Goal: Information Seeking & Learning: Learn about a topic

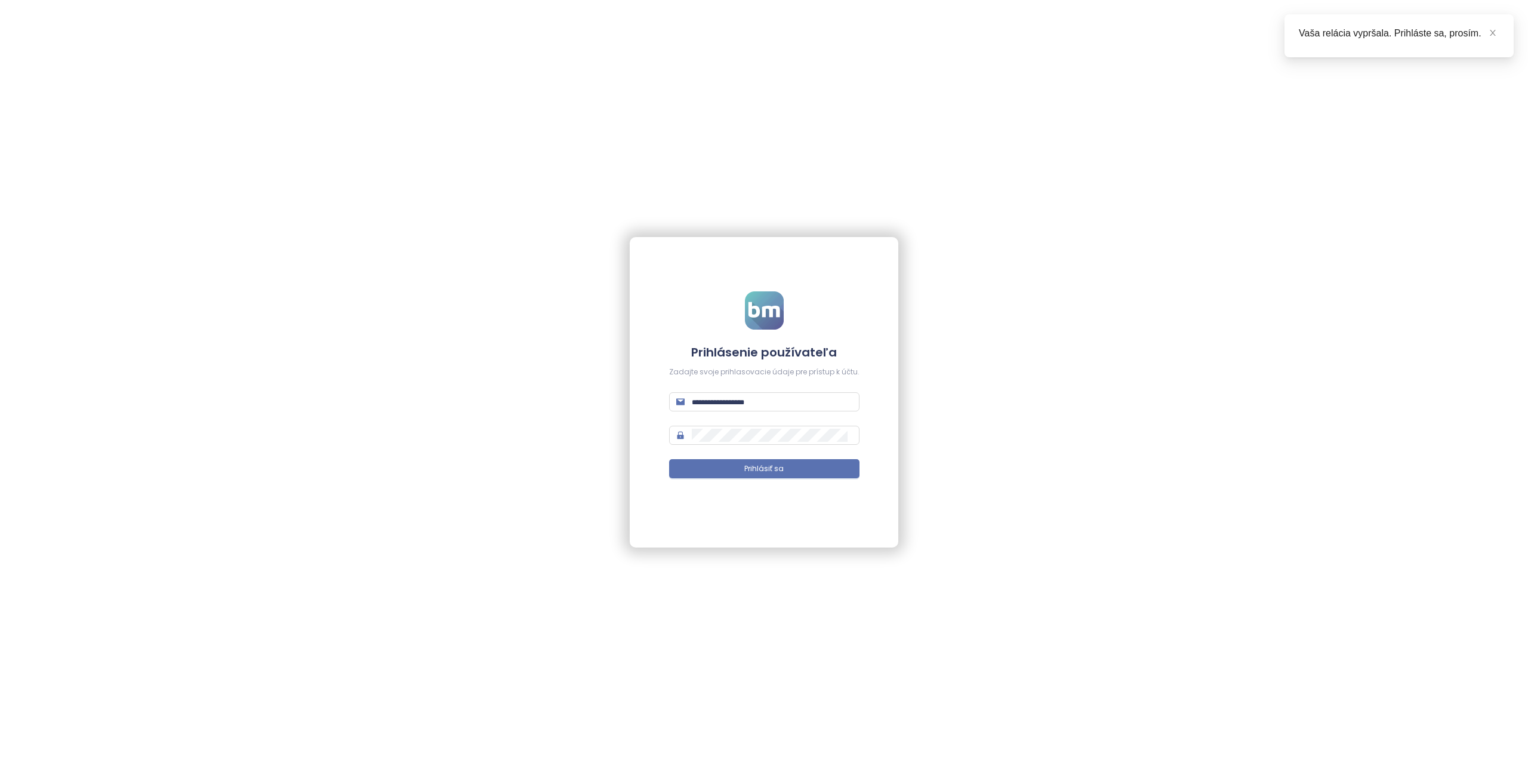
type input "**********"
click at [747, 462] on button "Prihlásiť sa" at bounding box center [764, 469] width 191 height 19
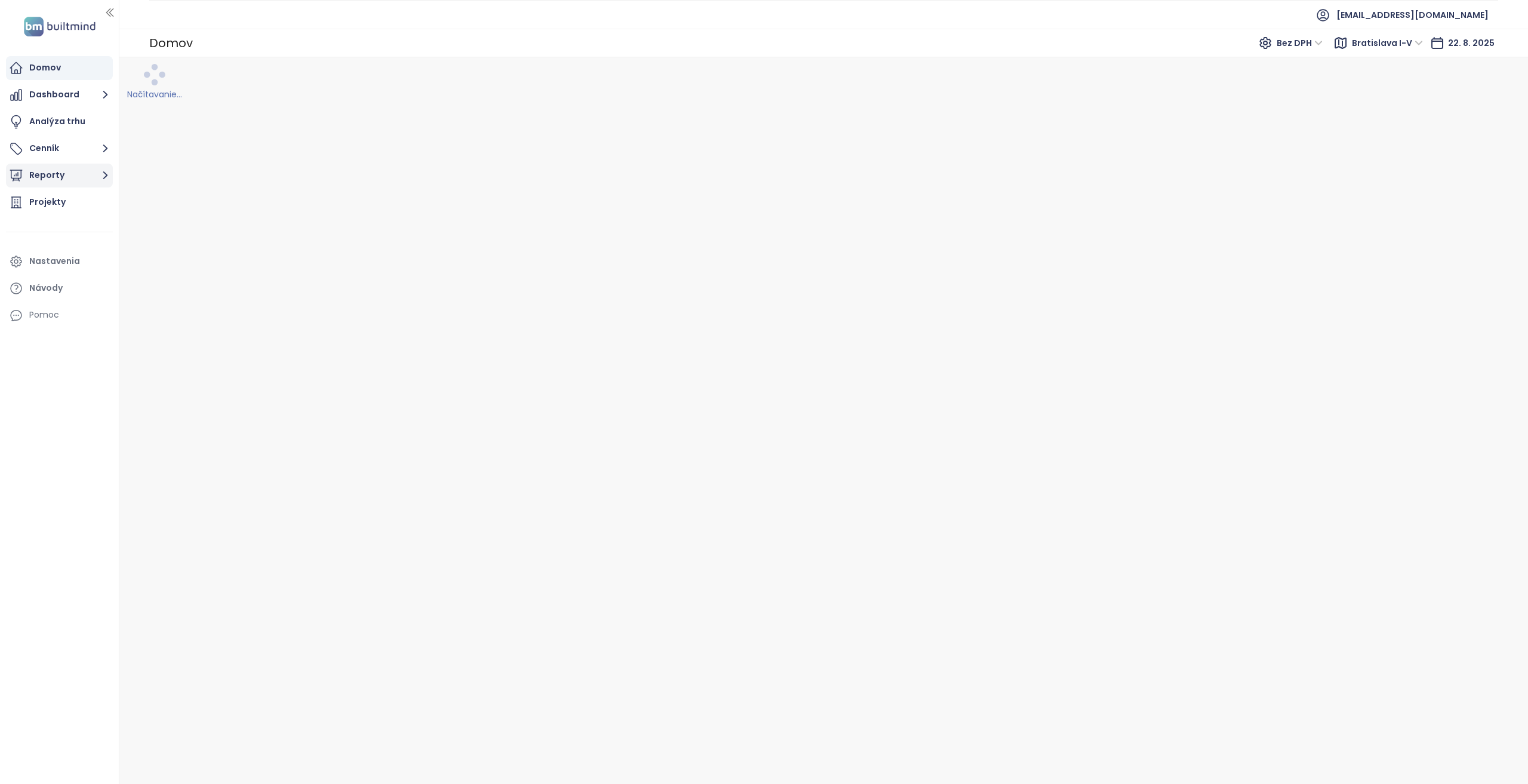
click at [84, 174] on button "Reporty" at bounding box center [59, 176] width 107 height 24
click at [79, 229] on div "Bratislava I-V" at bounding box center [65, 225] width 54 height 15
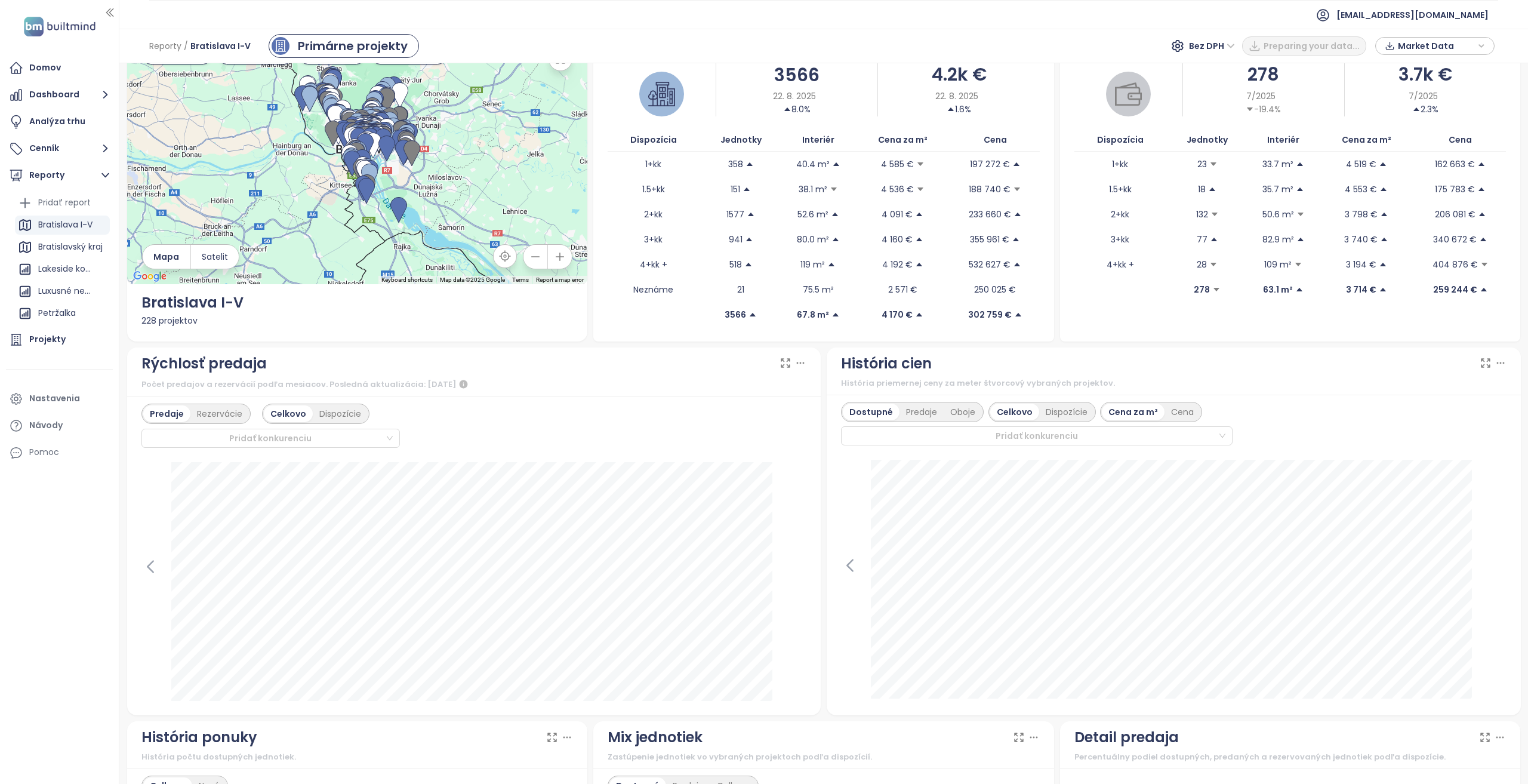
scroll to position [60, 0]
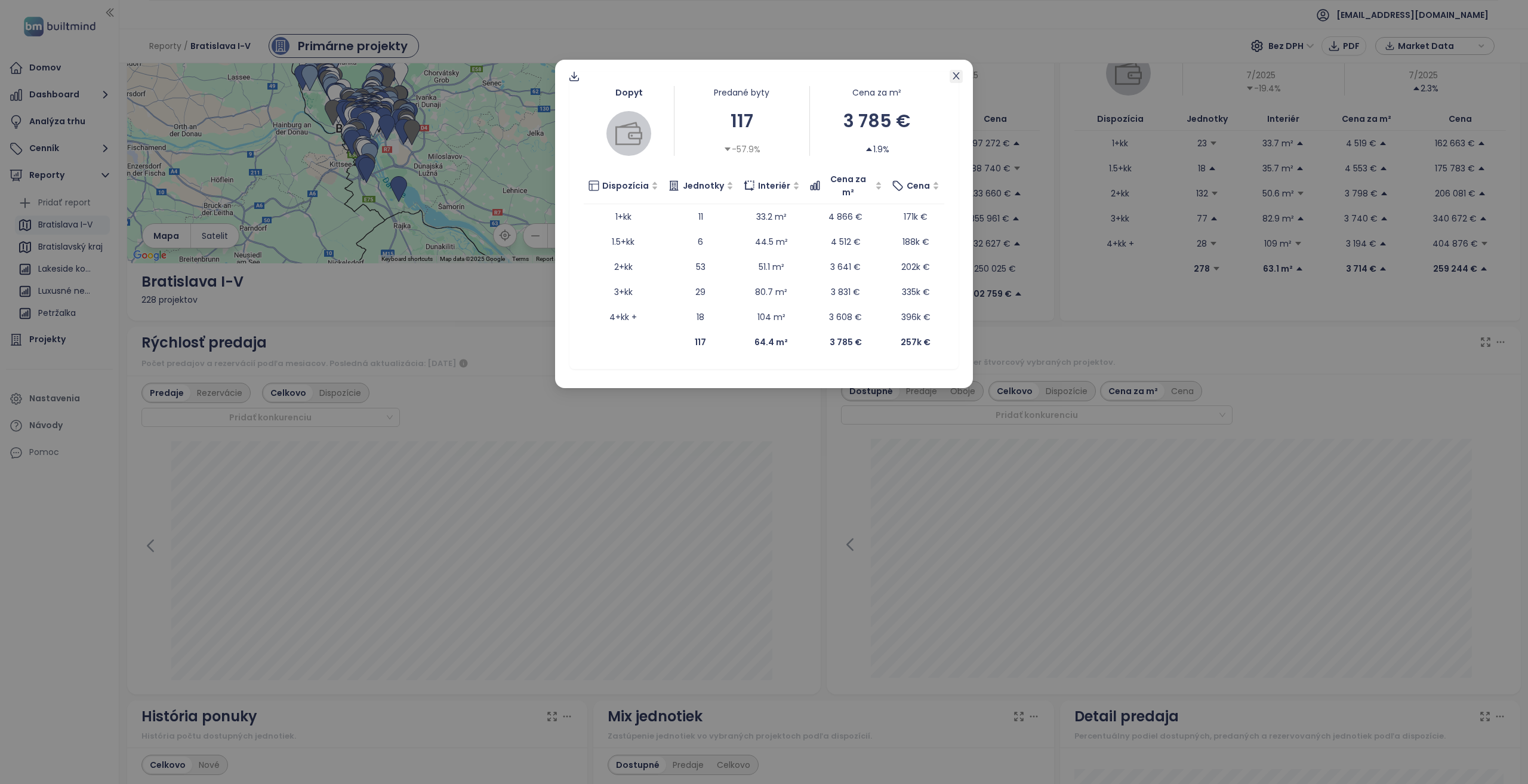
click at [961, 70] on span "Close" at bounding box center [956, 76] width 13 height 13
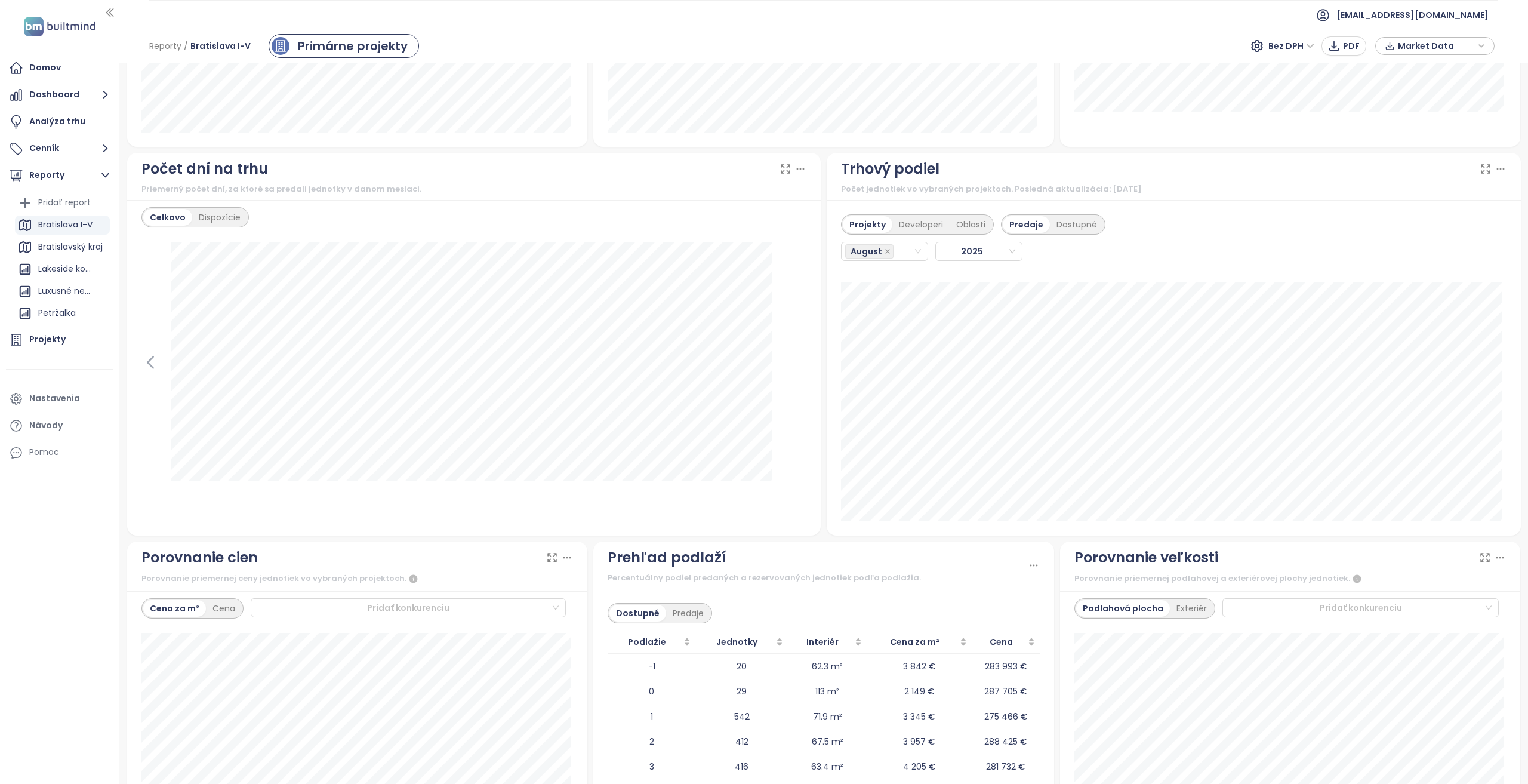
scroll to position [895, 0]
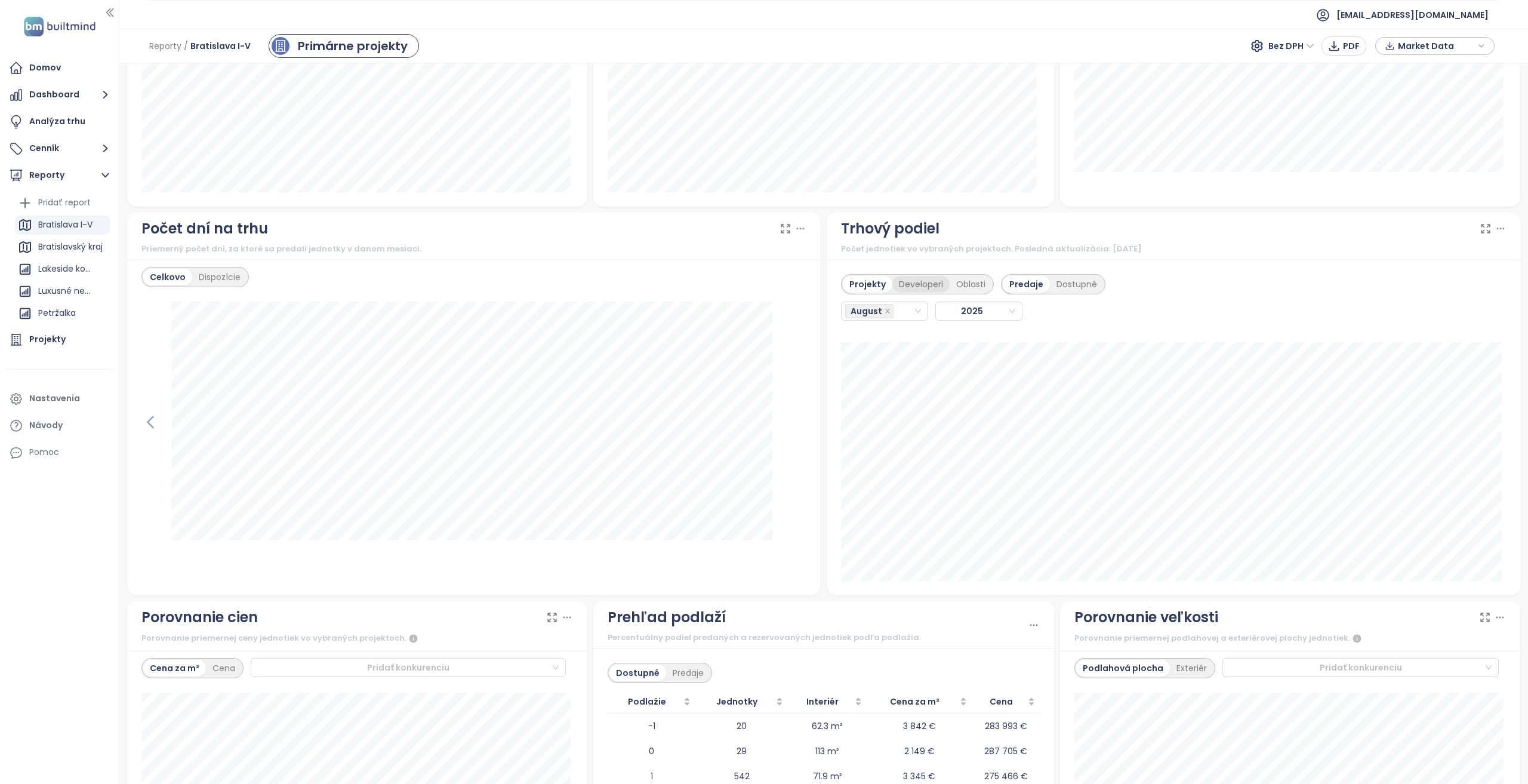
click at [906, 287] on div "Developeri" at bounding box center [921, 284] width 57 height 17
click at [885, 314] on icon "close" at bounding box center [888, 311] width 6 height 6
click at [915, 311] on icon "close-circle" at bounding box center [918, 310] width 7 height 7
click at [905, 312] on div "August" at bounding box center [879, 310] width 68 height 17
click at [878, 450] on div "July" at bounding box center [880, 449] width 67 height 13
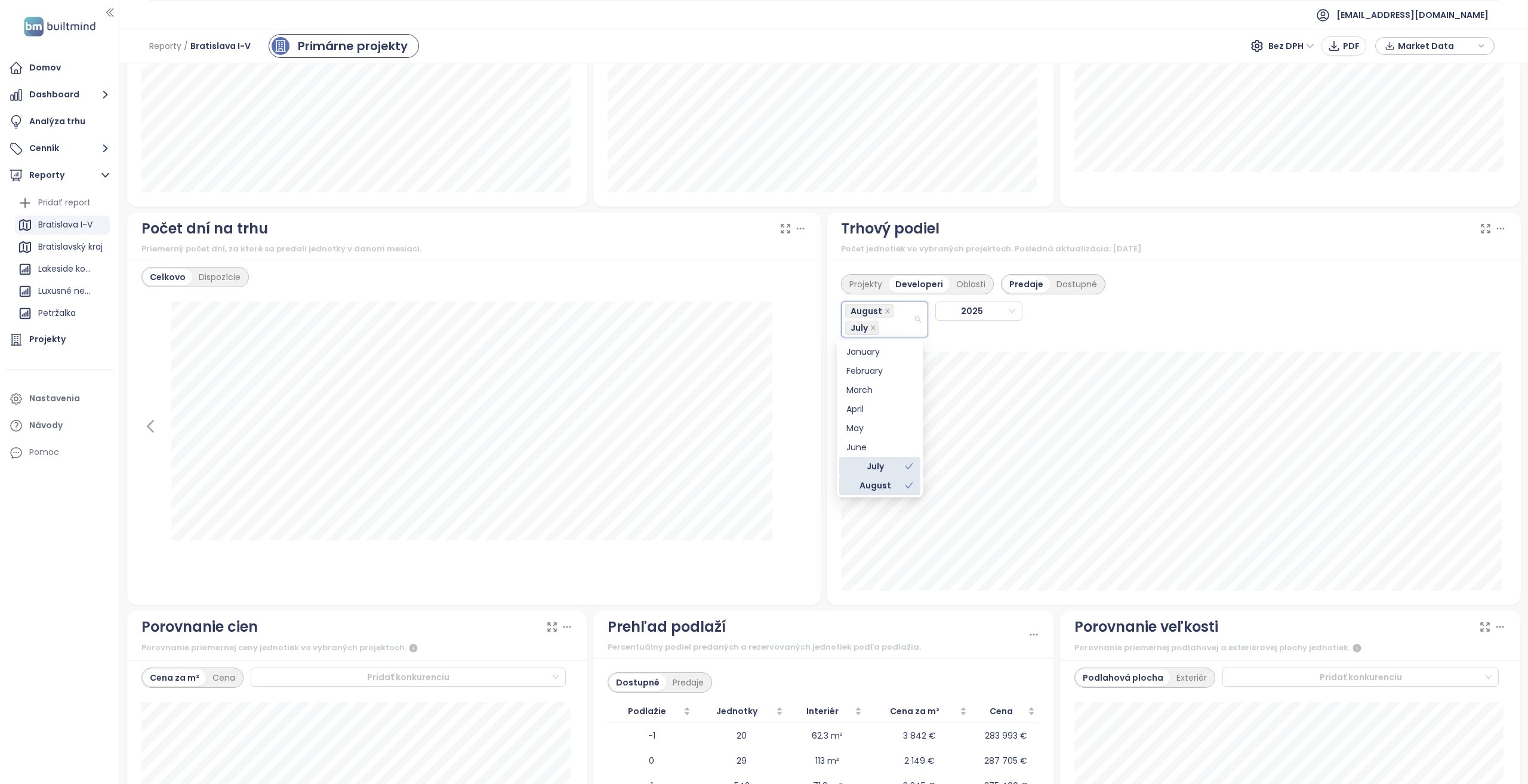
click at [886, 485] on div "August" at bounding box center [876, 485] width 59 height 13
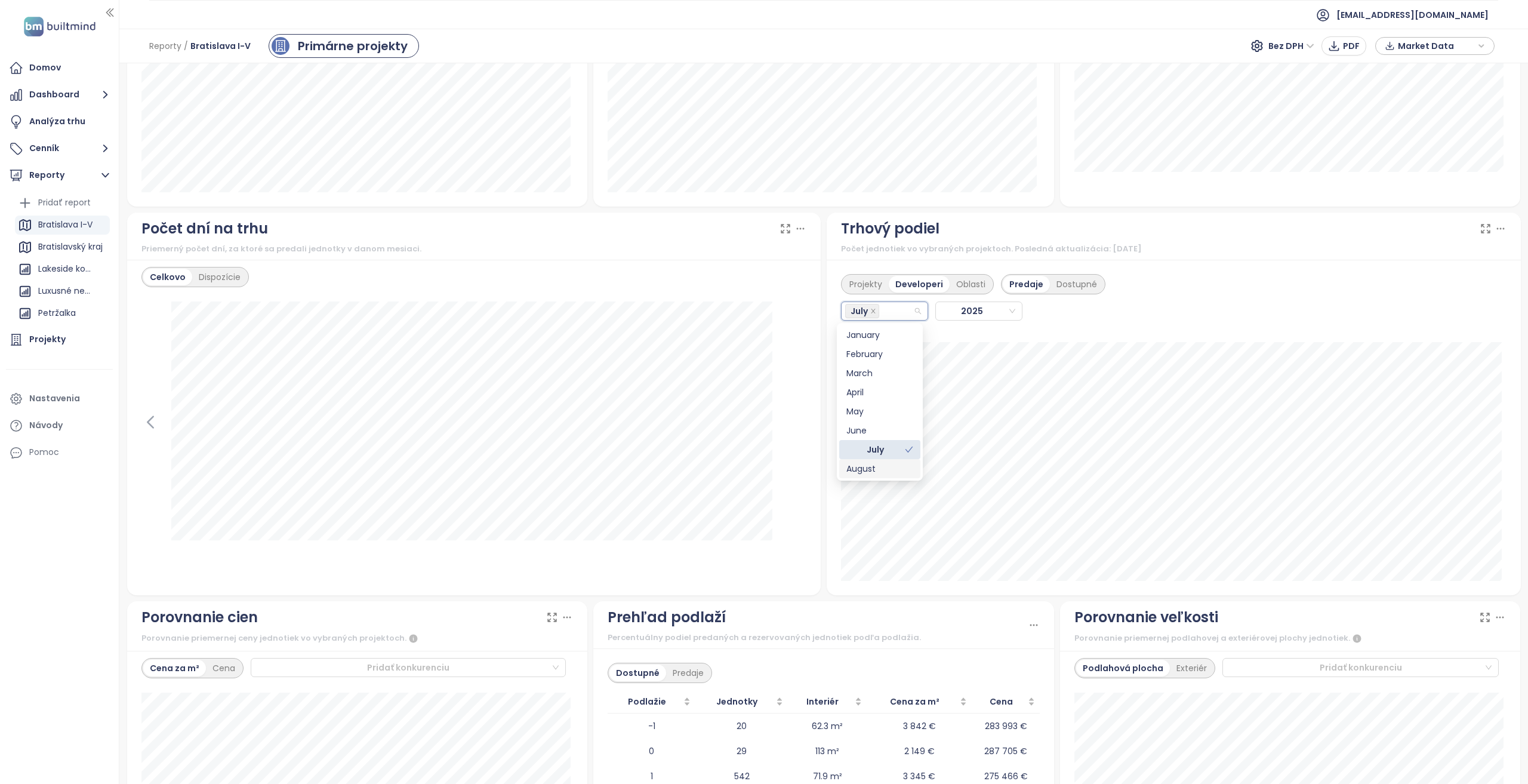
click at [791, 557] on div at bounding box center [474, 441] width 665 height 279
click at [915, 315] on span at bounding box center [918, 310] width 7 height 7
click at [895, 313] on div "August" at bounding box center [879, 310] width 68 height 17
click at [885, 452] on div "July" at bounding box center [880, 449] width 67 height 13
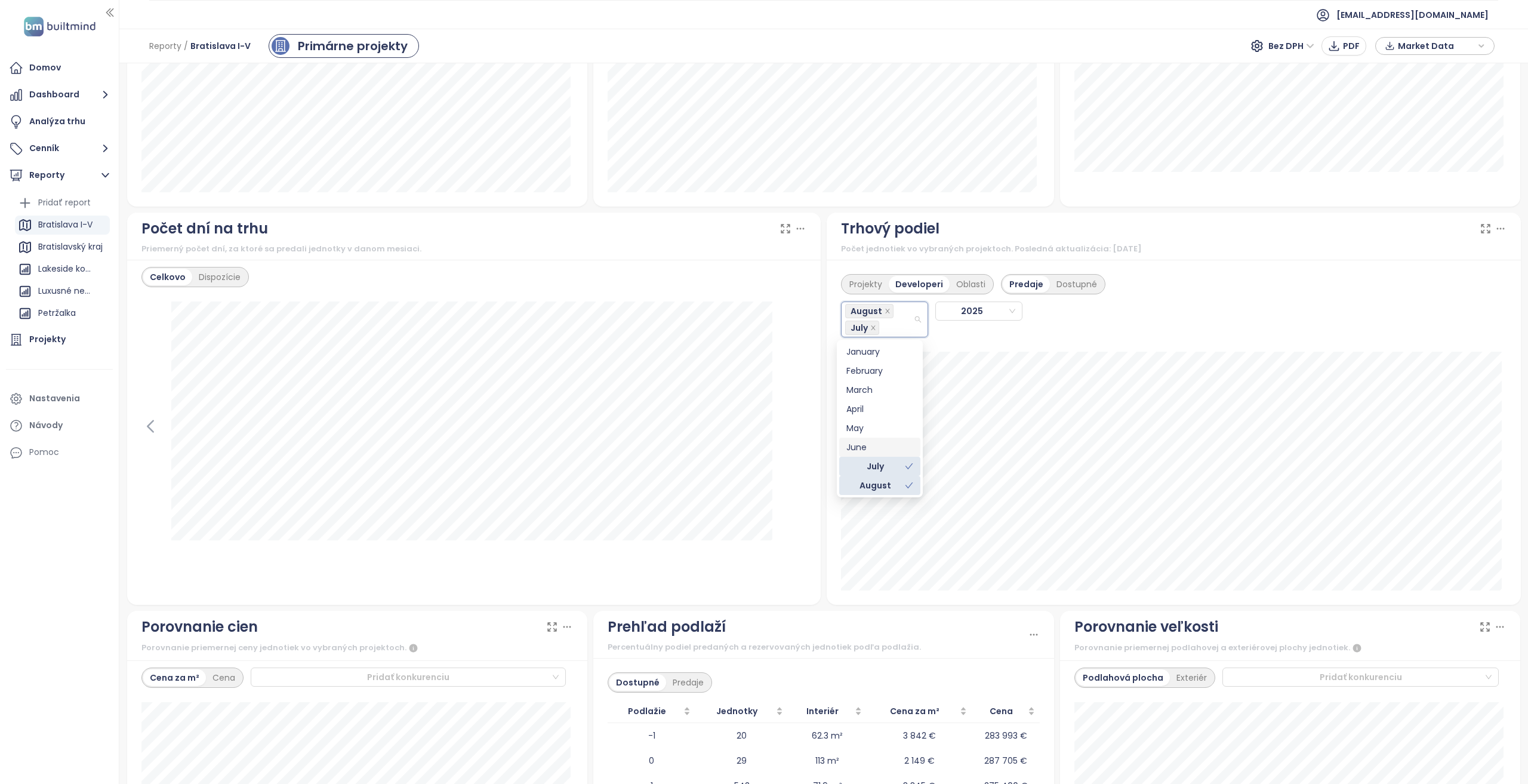
click at [874, 444] on div "June" at bounding box center [880, 447] width 67 height 13
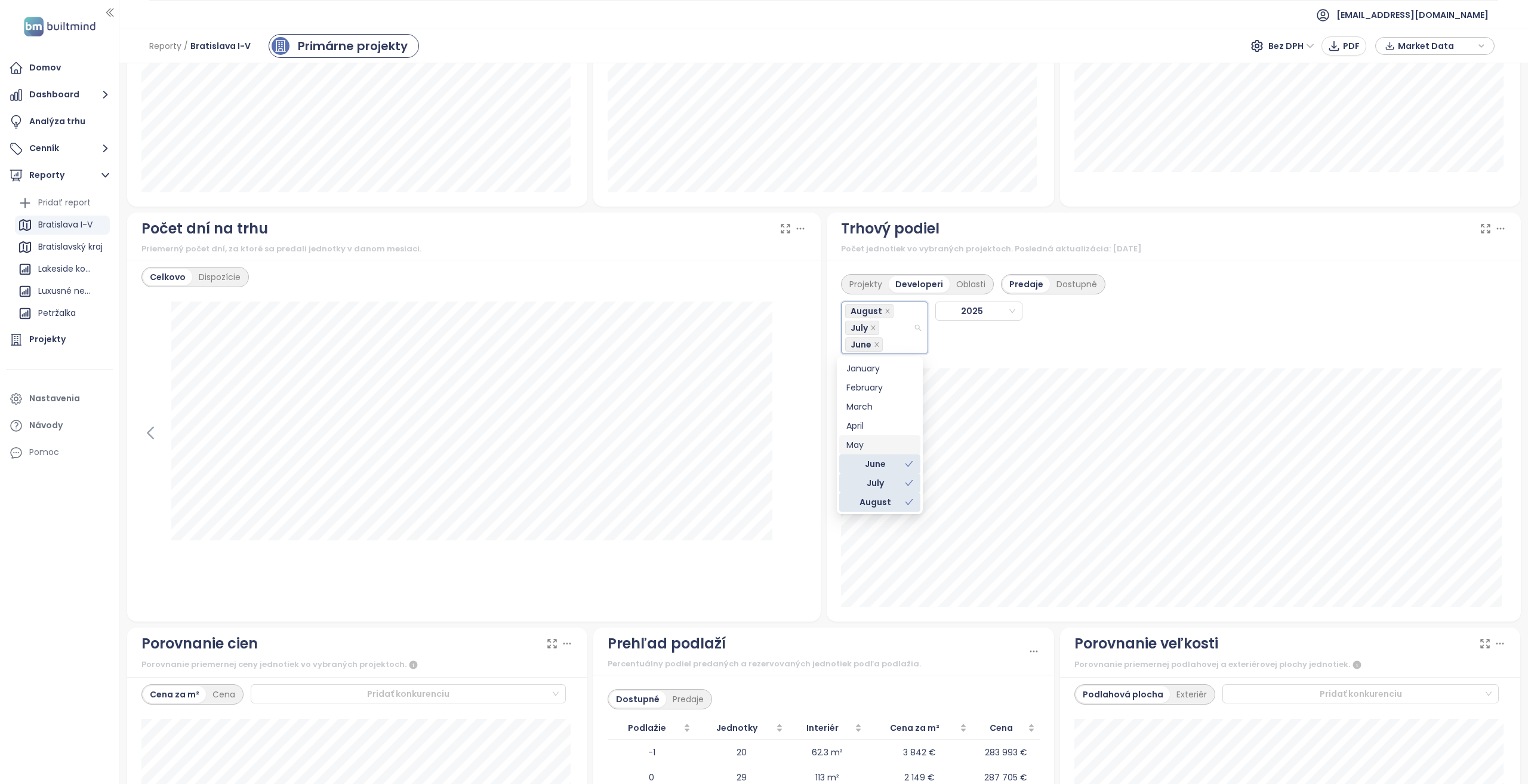
click at [873, 444] on div "May" at bounding box center [880, 444] width 67 height 13
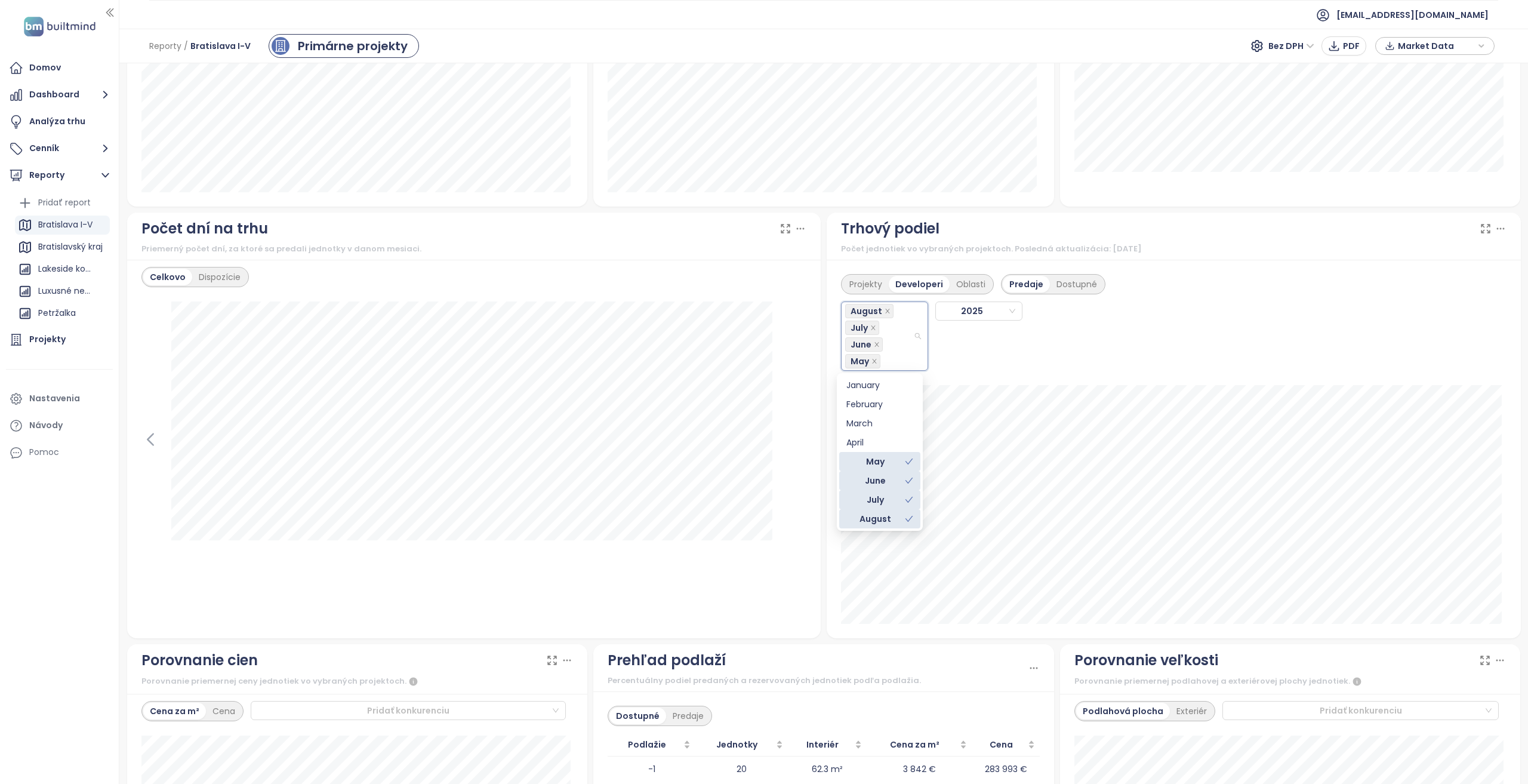
click at [873, 444] on div "April" at bounding box center [880, 442] width 67 height 13
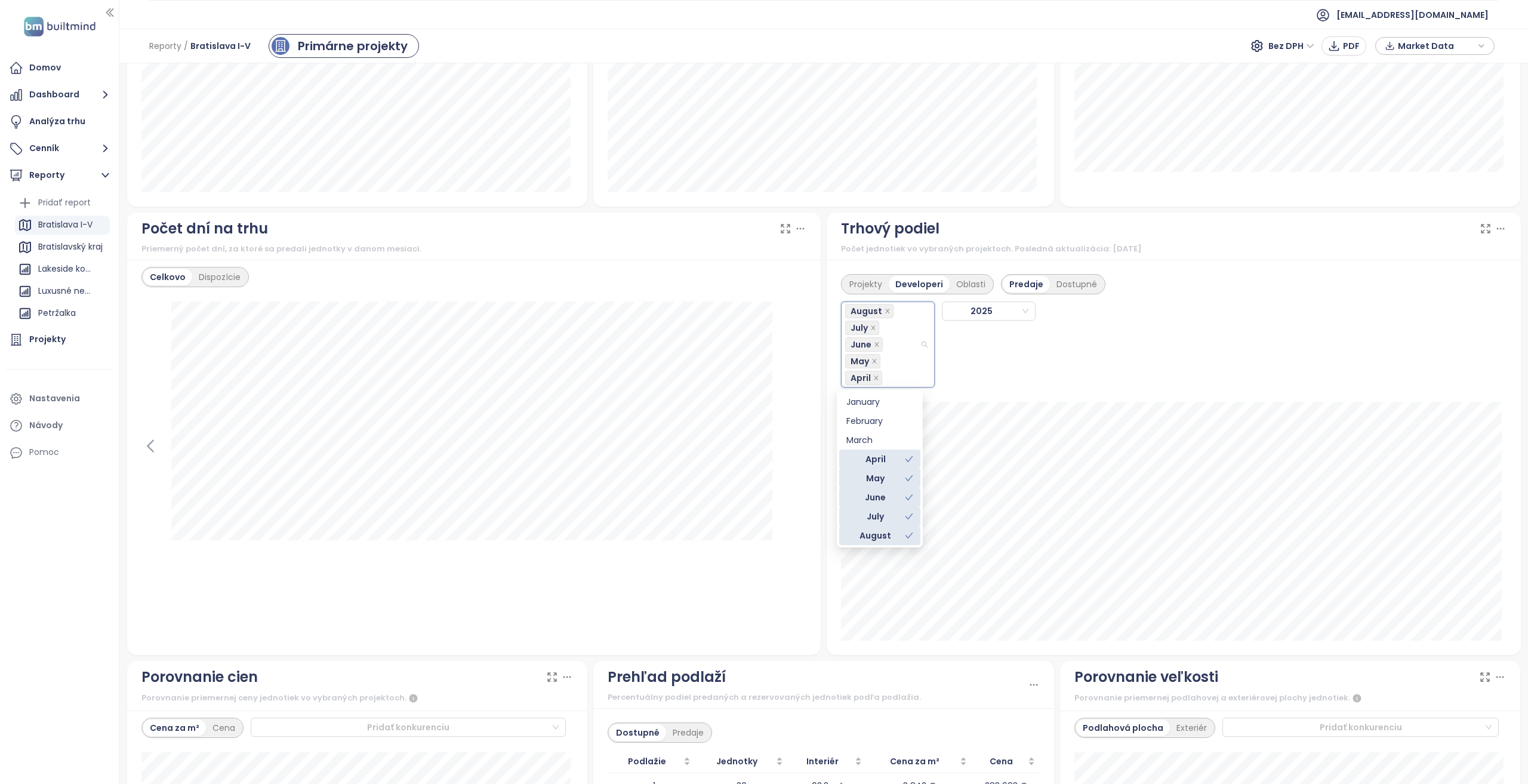
click at [873, 444] on div "March" at bounding box center [880, 440] width 67 height 13
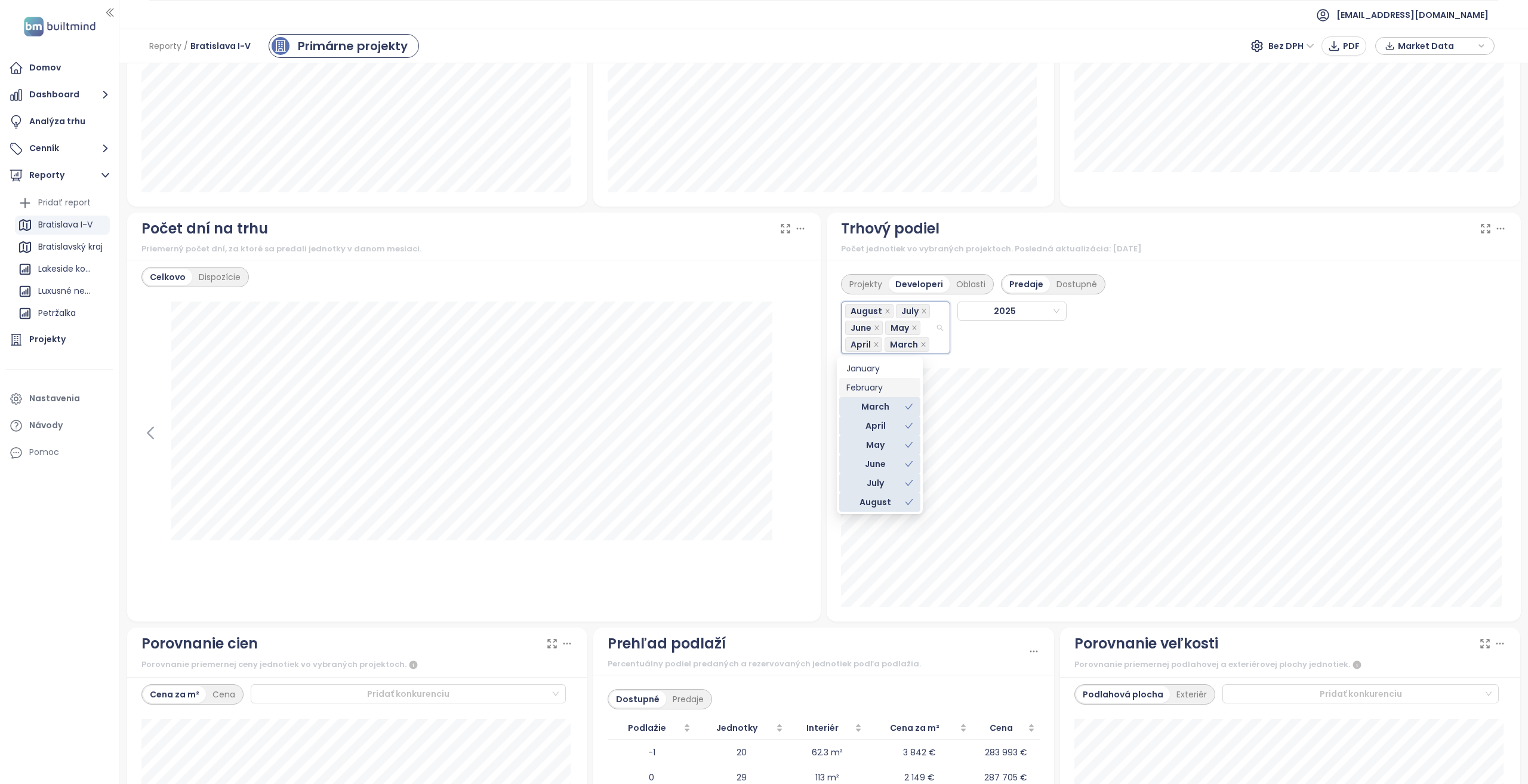
click at [882, 383] on div "February" at bounding box center [880, 387] width 67 height 13
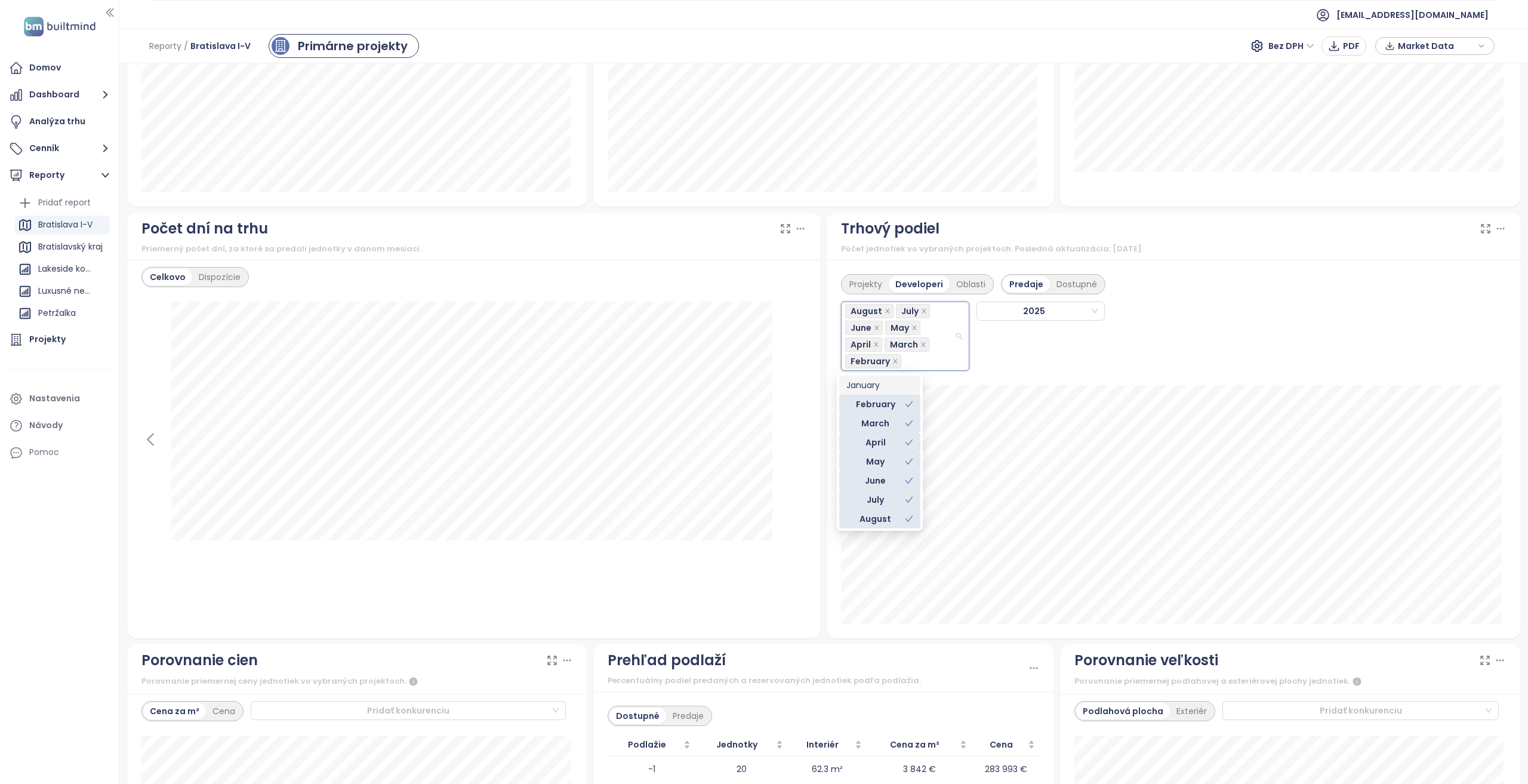
click at [880, 380] on div "January" at bounding box center [880, 385] width 67 height 13
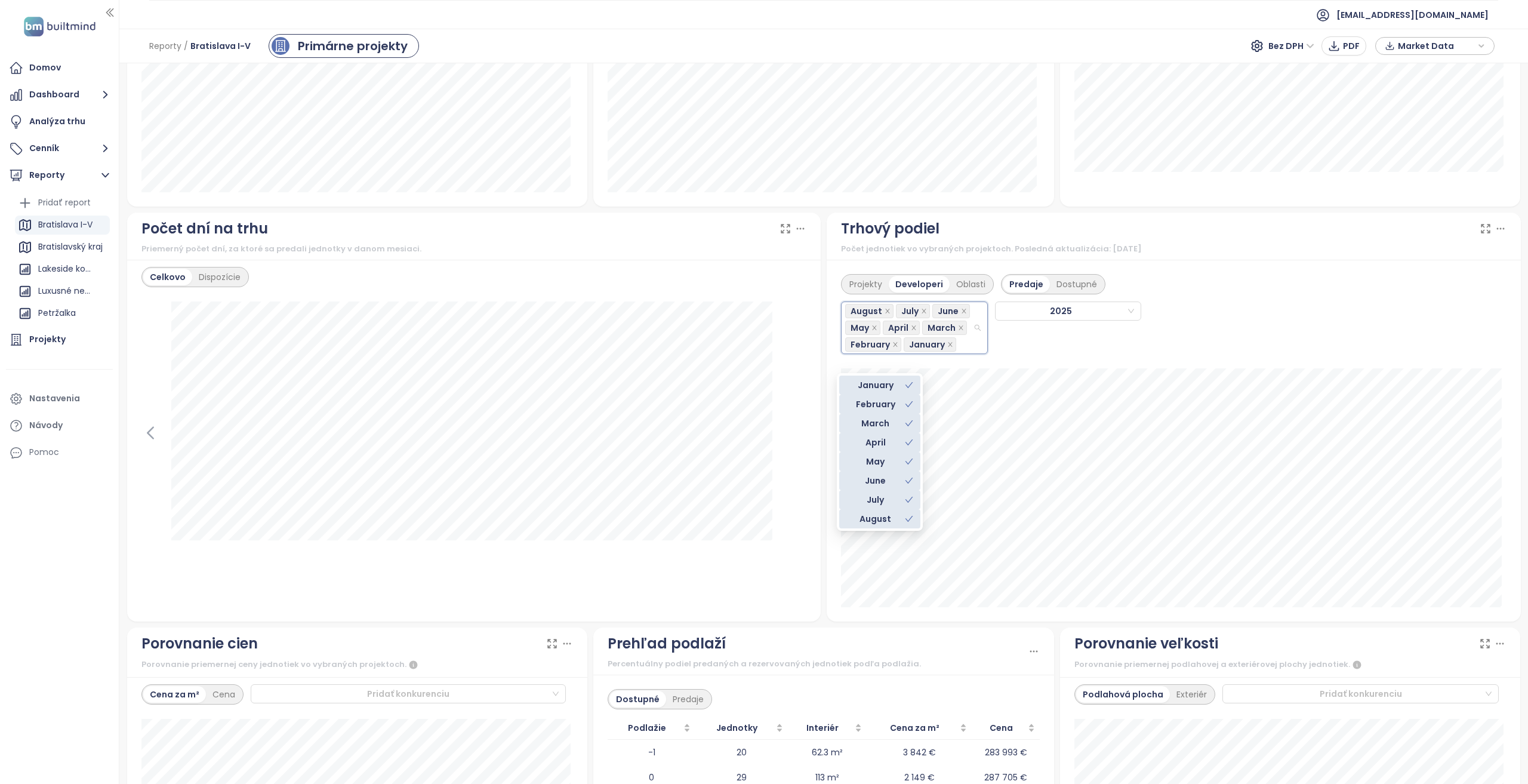
click at [1164, 291] on div "Projekty Developeri Oblasti Predaje Dostupné" at bounding box center [1063, 280] width 444 height 27
click at [82, 338] on div "Projekty" at bounding box center [59, 340] width 107 height 24
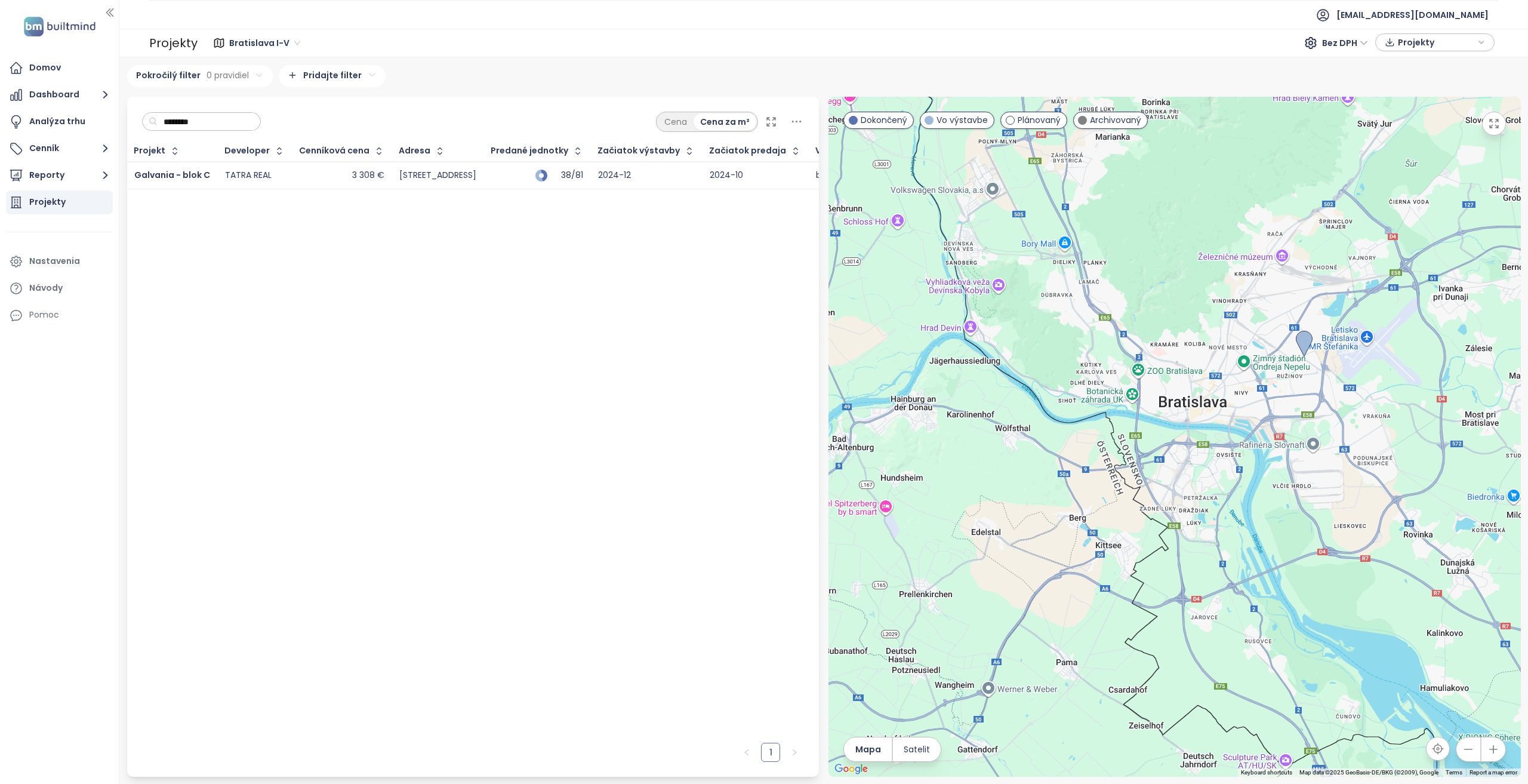
type input "********"
click at [232, 172] on div "TATRA REAL" at bounding box center [248, 175] width 47 height 11
